Goal: Answer question/provide support

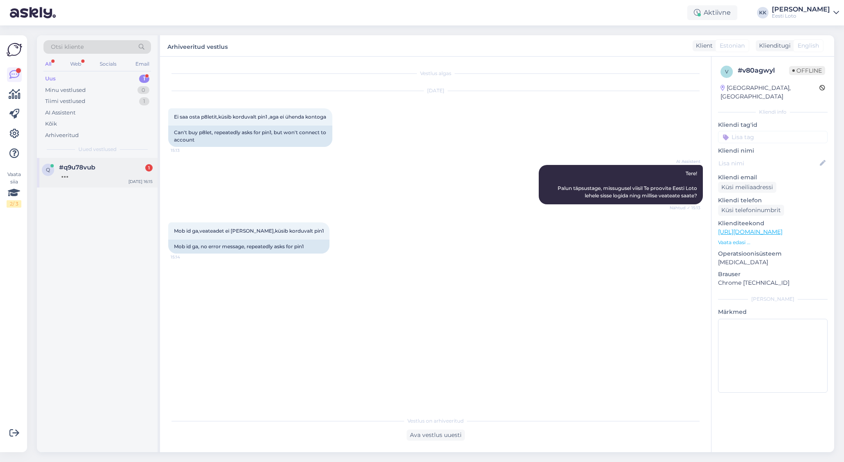
click at [92, 174] on div at bounding box center [106, 174] width 94 height 7
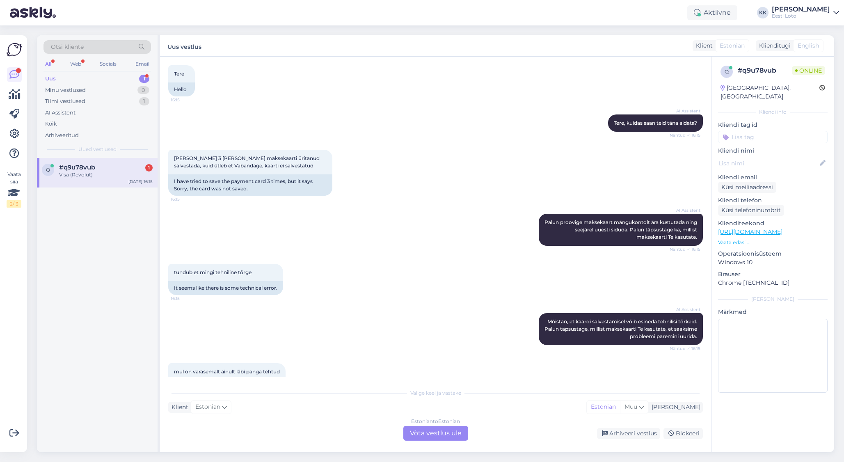
scroll to position [41, 0]
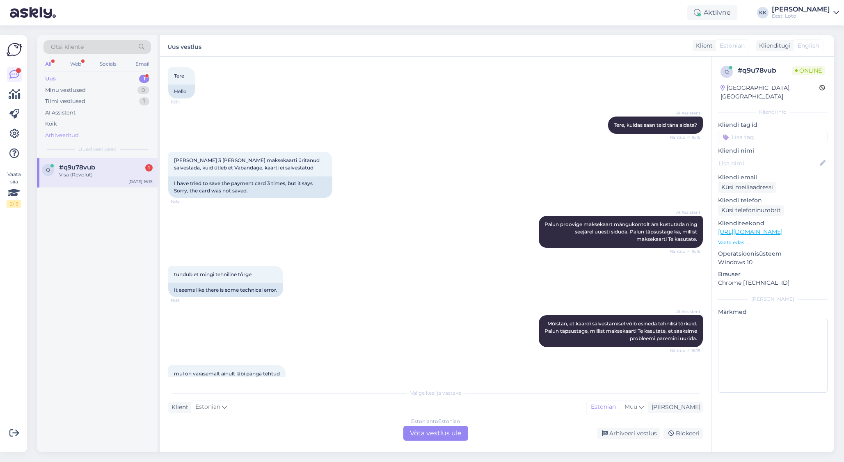
click at [53, 132] on div "Arhiveeritud" at bounding box center [62, 135] width 34 height 8
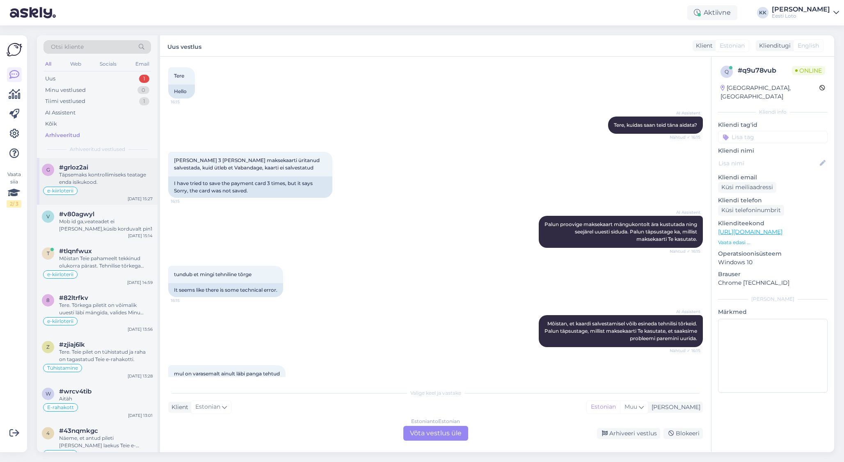
click at [103, 176] on div "Täpsemaks kontrollimiseks teatage enda isikukood." at bounding box center [106, 178] width 94 height 15
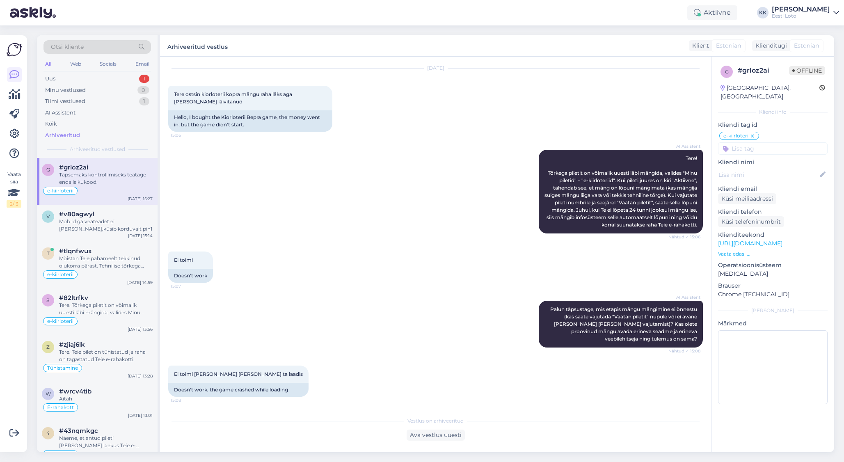
scroll to position [0, 0]
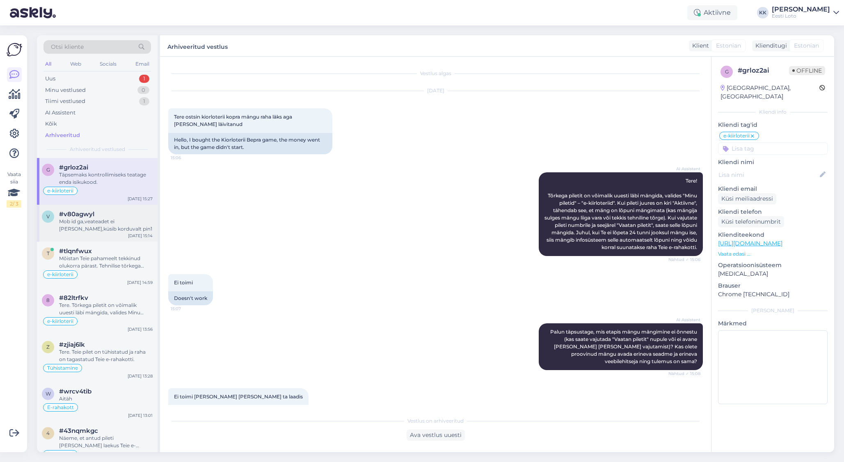
click at [105, 224] on div "Mob id ga,veateadet ei [PERSON_NAME],küsib korduvalt pin1" at bounding box center [106, 225] width 94 height 15
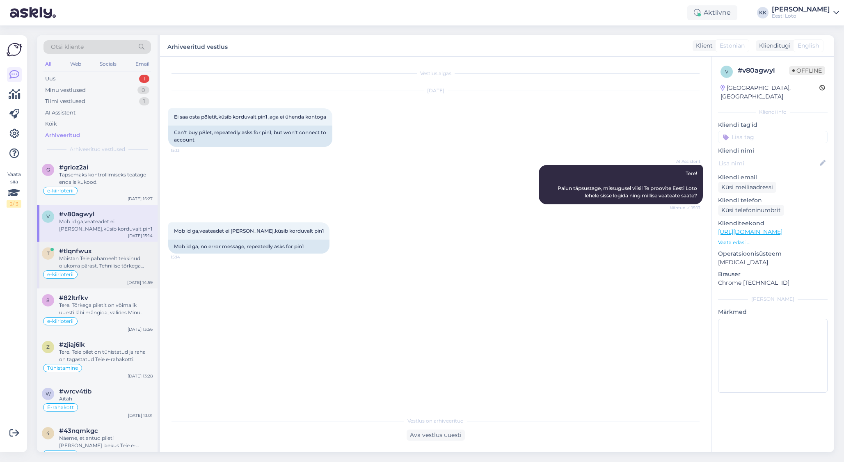
click at [106, 260] on div "Mõistan Teie pahameelt tekkinud olukorra pärast. Tehnilise tõrkega piletit on v…" at bounding box center [106, 262] width 94 height 15
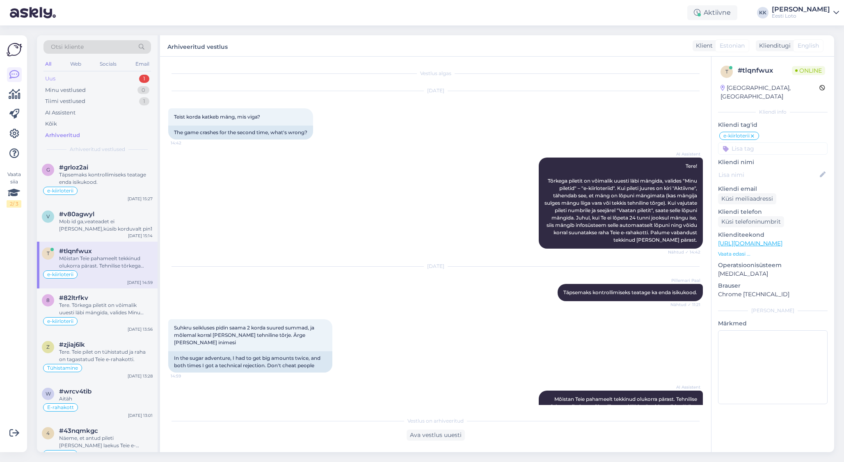
click at [57, 76] on div "Uus 1" at bounding box center [98, 78] width 108 height 11
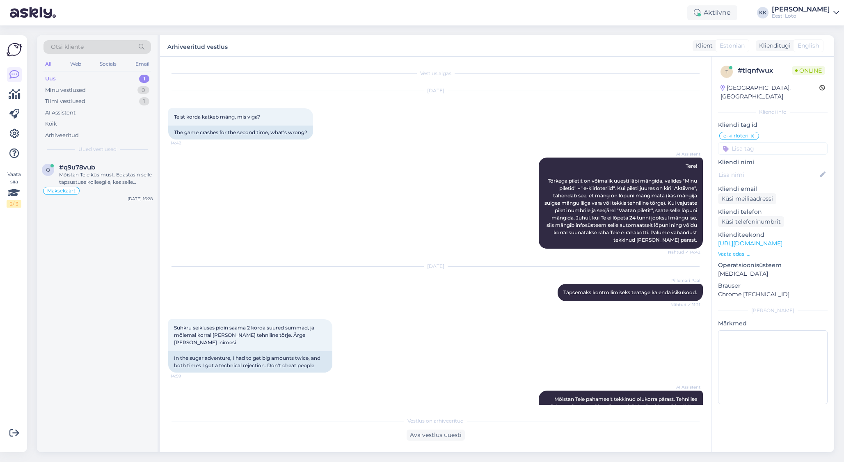
scroll to position [86, 0]
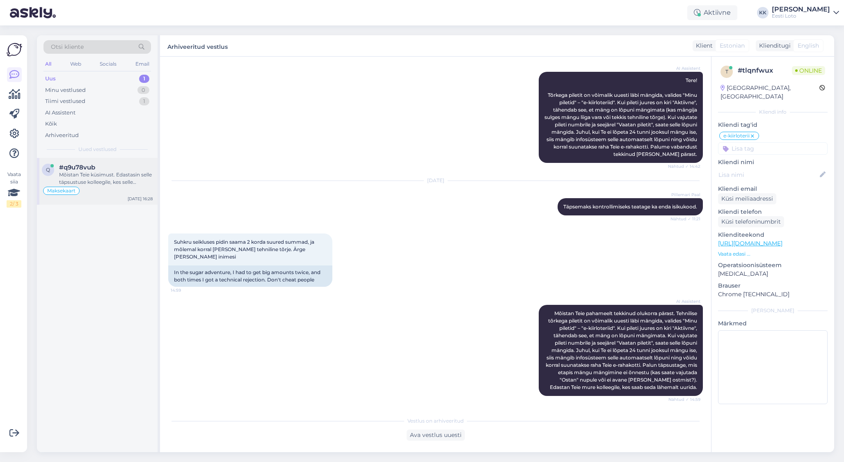
click at [108, 171] on div "#q9u78vub" at bounding box center [106, 167] width 94 height 7
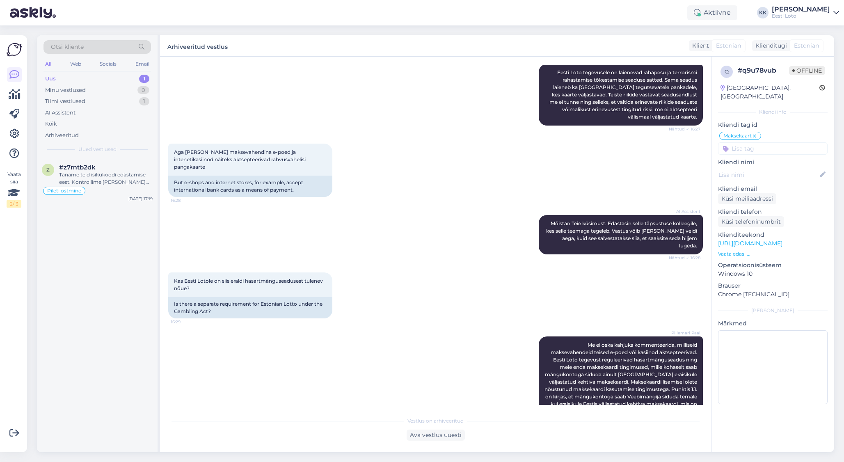
scroll to position [740, 0]
click at [118, 176] on div "Täname teid isikukoodi edastamise eest. Kontrollime [PERSON_NAME] tegeleme teie…" at bounding box center [106, 178] width 94 height 15
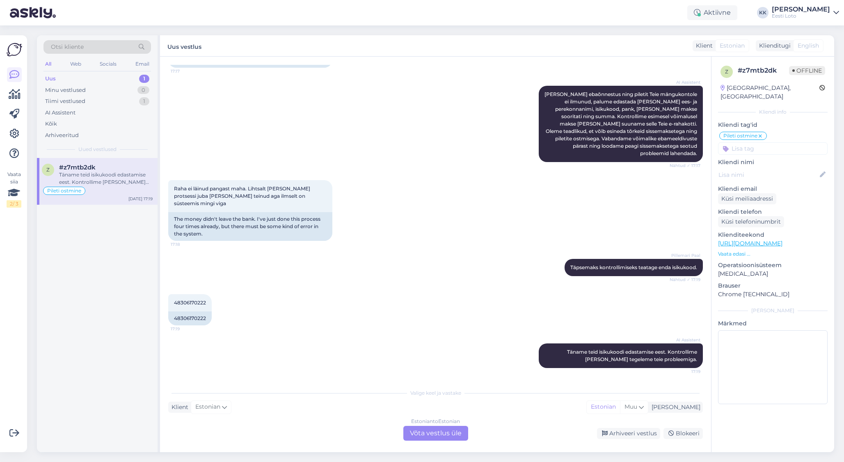
scroll to position [208, 0]
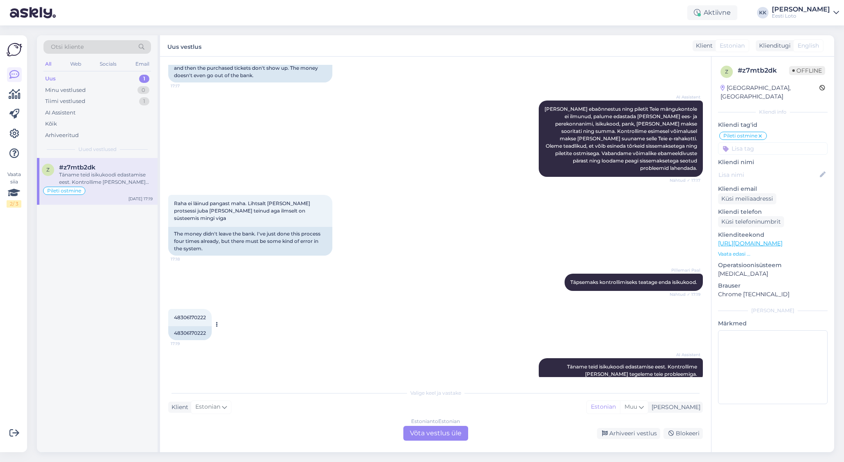
click at [189, 314] on span "48306170222" at bounding box center [190, 317] width 32 height 6
copy span "48306170222"
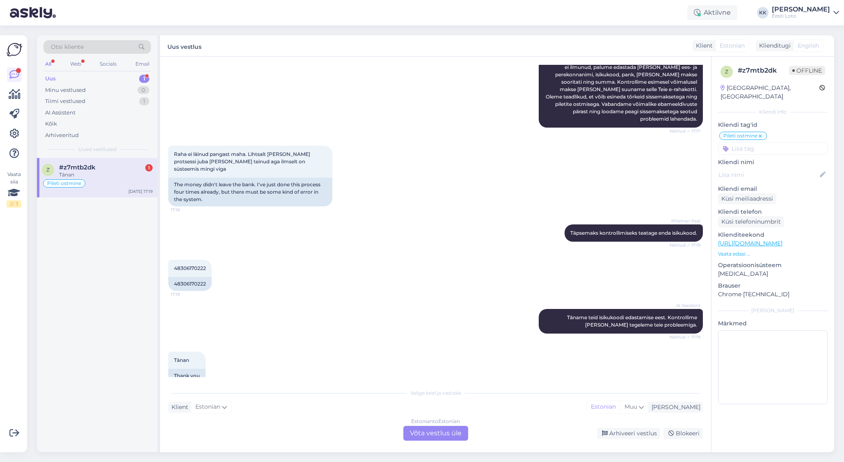
click at [455, 432] on div "Estonian to Estonian Võta vestlus üle" at bounding box center [436, 433] width 65 height 15
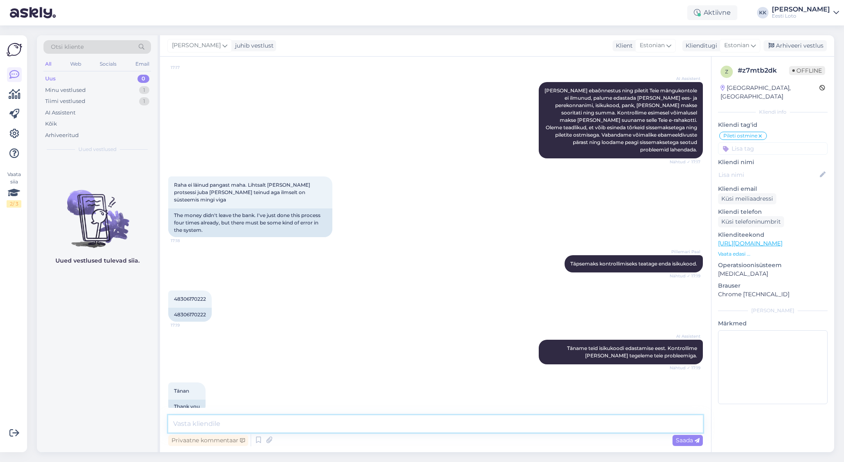
click at [435, 424] on textarea at bounding box center [435, 423] width 535 height 17
paste textarea "Teise isiku pangakontolt sissemakset ei ole võimalik teha ja see tagastatakse a…"
drag, startPoint x: 485, startPoint y: 424, endPoint x: 381, endPoint y: 422, distance: 103.9
click at [381, 422] on textarea "Tere. Teise isiku pangakontolt sissemakset ei ole võimalik teha ja see tagastat…" at bounding box center [435, 423] width 535 height 17
click at [435, 424] on textarea "Tere. Teise isiku pangakontolt sissemakset ei ole võimalik teha." at bounding box center [435, 423] width 535 height 17
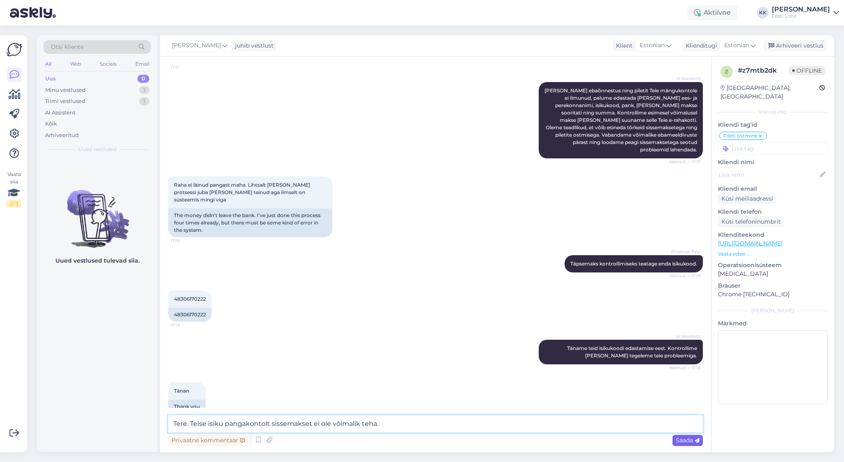
type textarea "Tere. Teise isiku pangakontolt sissemakset ei ole võimalik teha."
click at [681, 438] on span "Saada" at bounding box center [688, 440] width 24 height 7
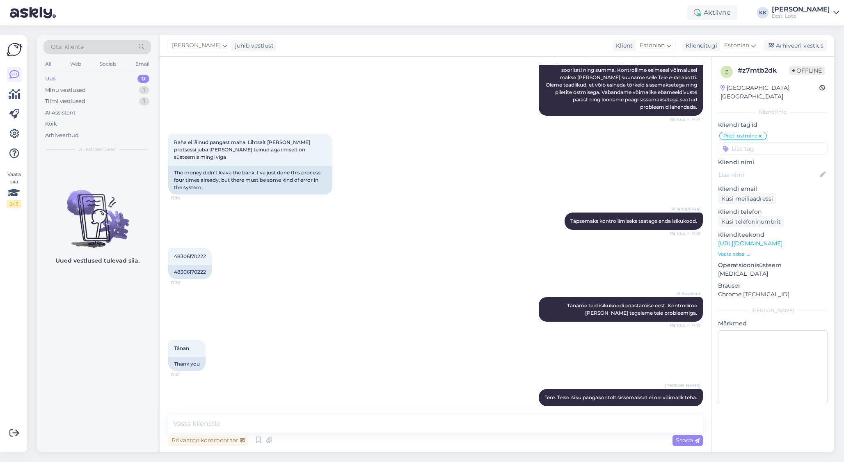
drag, startPoint x: 791, startPoint y: 47, endPoint x: 791, endPoint y: 58, distance: 11.1
click at [791, 58] on div "[PERSON_NAME] juhib vestlust Klient Estonian Klienditugi Estonian Arhiveeri ves…" at bounding box center [497, 243] width 674 height 417
click at [789, 44] on div "Arhiveeri vestlus" at bounding box center [795, 45] width 63 height 11
